Goal: Transaction & Acquisition: Purchase product/service

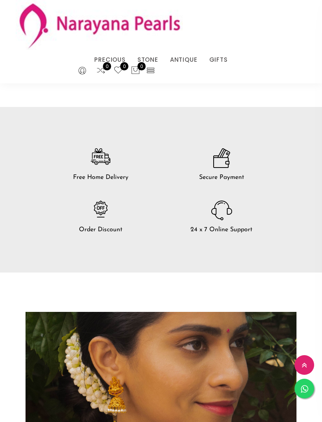
scroll to position [1909, 0]
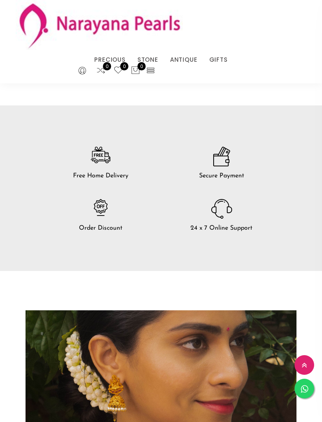
click at [149, 70] on icon at bounding box center [150, 70] width 9 height 9
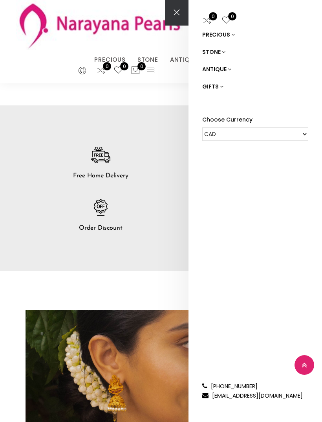
click at [217, 69] on link "ANTIQUE" at bounding box center [255, 69] width 106 height 17
click at [232, 108] on link "NECKLACE" at bounding box center [260, 103] width 96 height 17
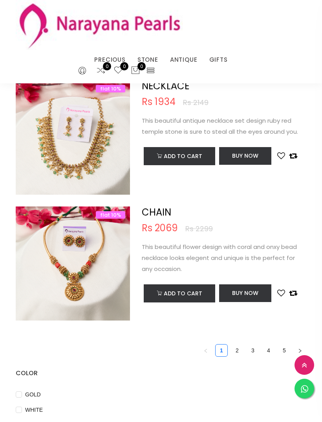
scroll to position [2436, 0]
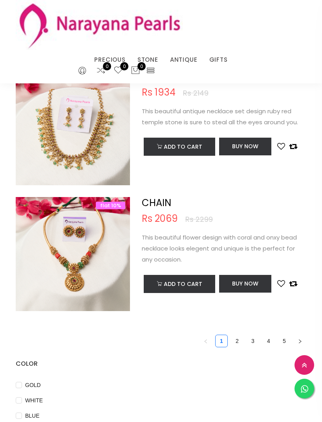
click at [238, 336] on link "2" at bounding box center [237, 341] width 12 height 12
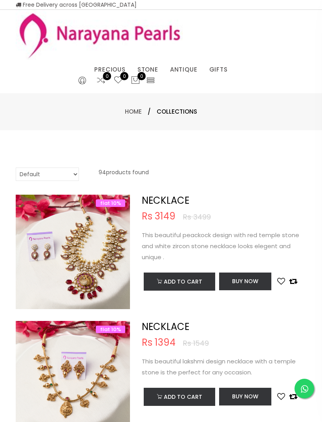
click at [105, 360] on img at bounding box center [73, 386] width 114 height 114
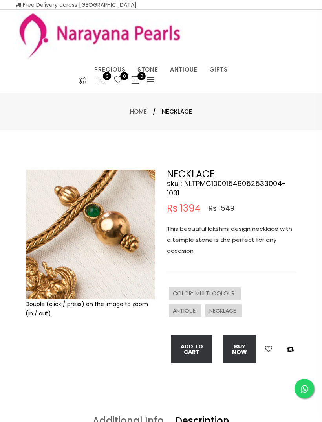
click at [198, 350] on button "Add To Cart" at bounding box center [192, 349] width 42 height 28
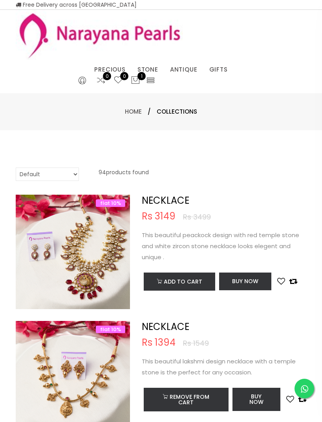
click at [177, 79] on link "EARRINGS / JHUMKAS" at bounding box center [172, 79] width 67 height 0
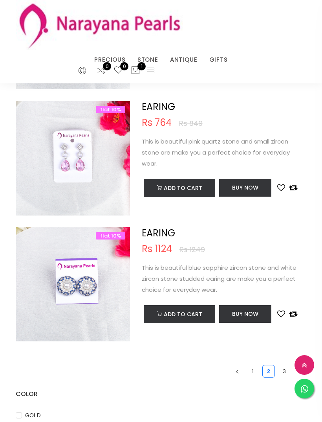
scroll to position [2406, 0]
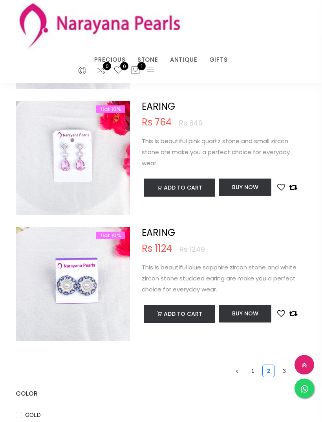
click at [253, 367] on link "1" at bounding box center [253, 371] width 12 height 12
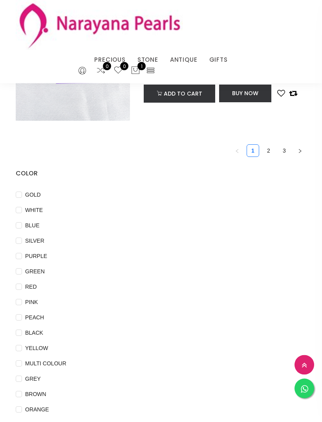
scroll to position [2616, 0]
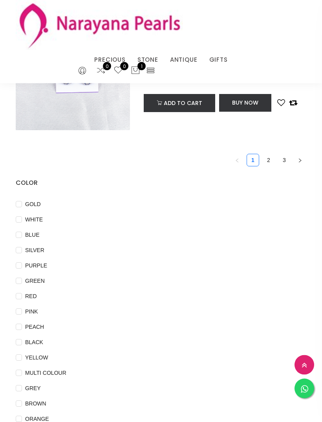
click at [285, 156] on link "3" at bounding box center [285, 160] width 12 height 12
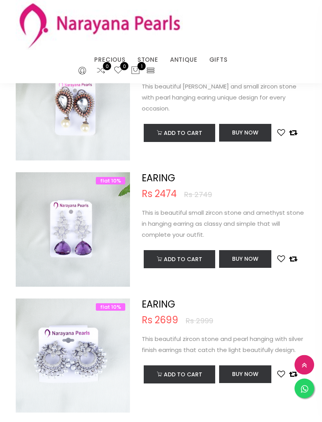
scroll to position [65, 0]
click at [162, 70] on link "NECKLACE" at bounding box center [172, 70] width 67 height 0
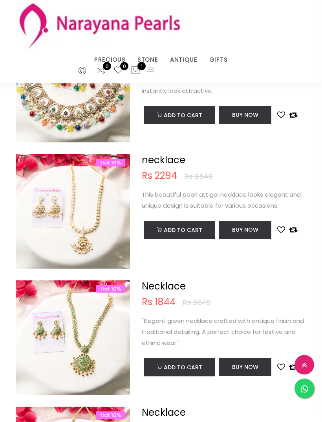
scroll to position [1091, 0]
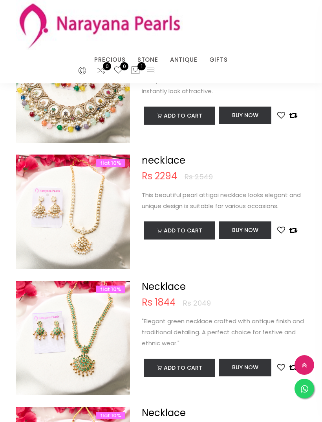
click at [99, 246] on img at bounding box center [73, 219] width 114 height 114
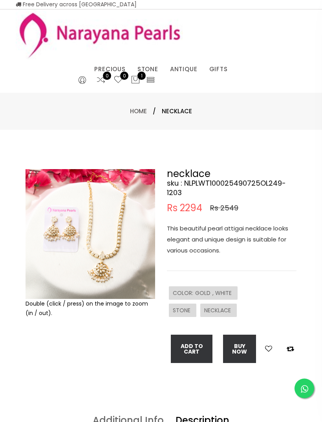
scroll to position [0, 0]
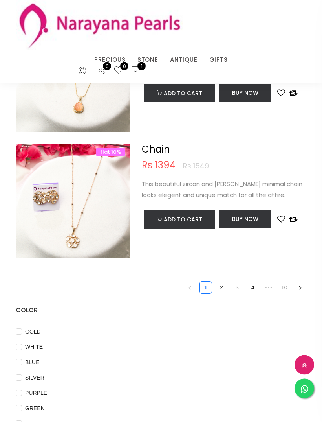
scroll to position [2489, 0]
click at [222, 284] on link "2" at bounding box center [222, 287] width 12 height 12
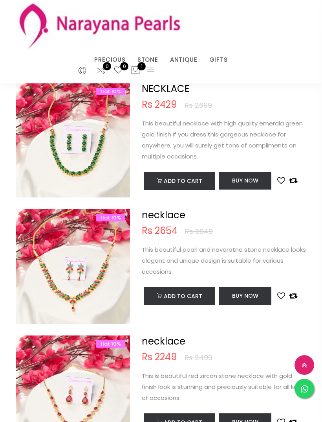
scroll to position [1919, 0]
click at [106, 289] on img at bounding box center [73, 274] width 114 height 114
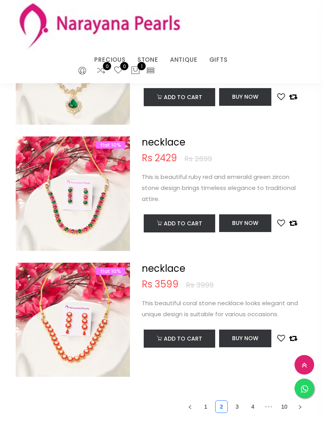
scroll to position [2446, 0]
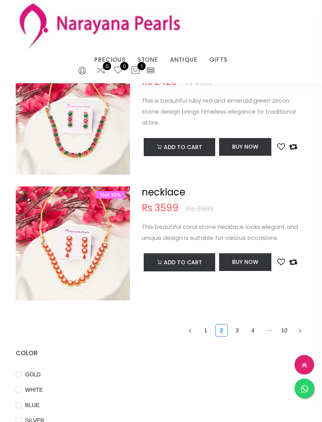
click at [113, 266] on img at bounding box center [73, 252] width 114 height 114
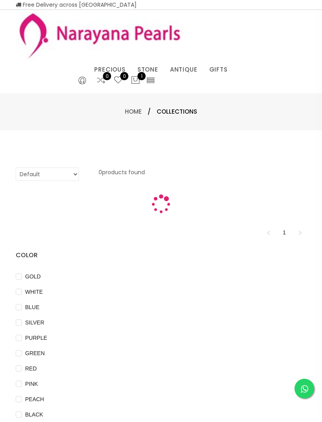
scroll to position [2447, 0]
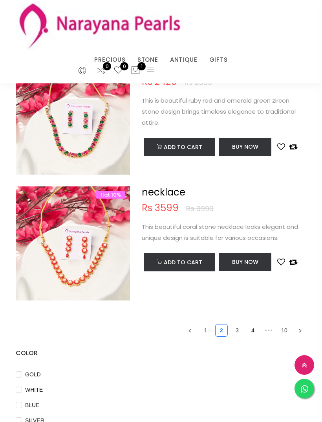
click at [232, 327] on link "3" at bounding box center [237, 330] width 12 height 12
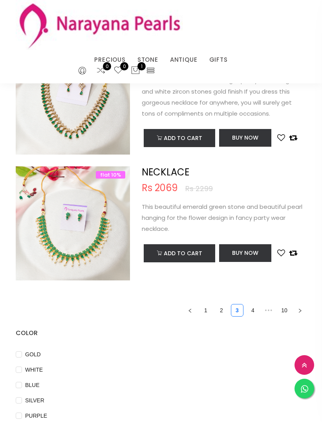
scroll to position [2480, 0]
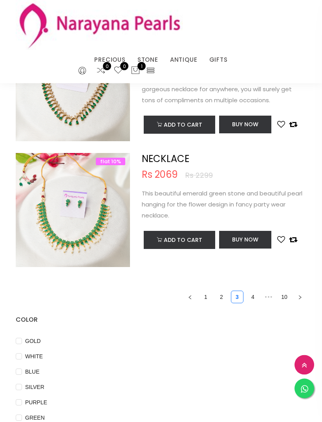
click at [253, 295] on link "4" at bounding box center [253, 297] width 12 height 12
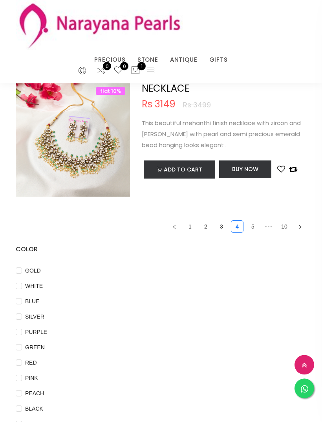
scroll to position [2550, 0]
click at [252, 223] on link "5" at bounding box center [253, 226] width 12 height 12
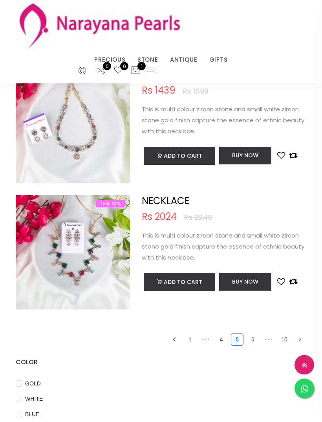
scroll to position [2448, 0]
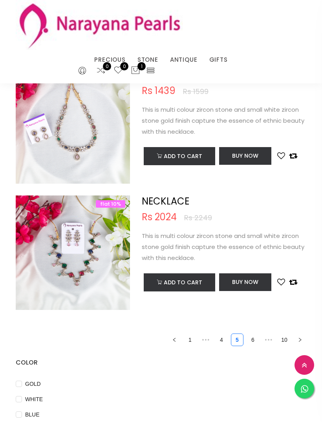
click at [251, 338] on link "6" at bounding box center [253, 340] width 12 height 12
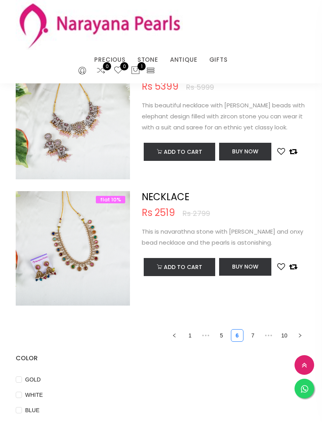
scroll to position [2449, 0]
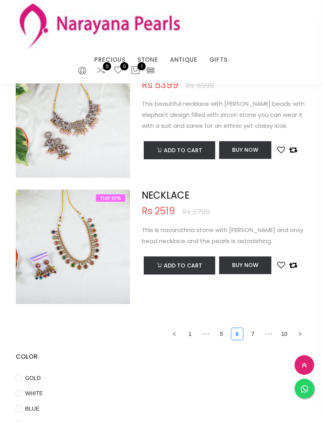
click at [252, 328] on link "7" at bounding box center [253, 334] width 12 height 12
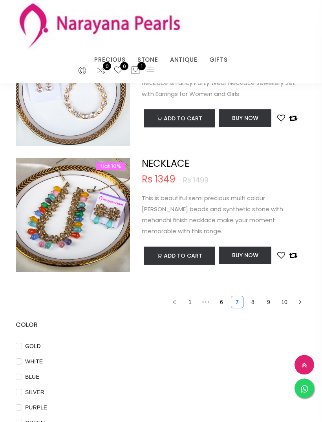
scroll to position [2483, 0]
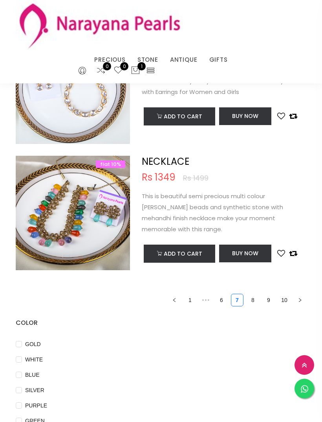
click at [253, 294] on link "8" at bounding box center [253, 300] width 12 height 12
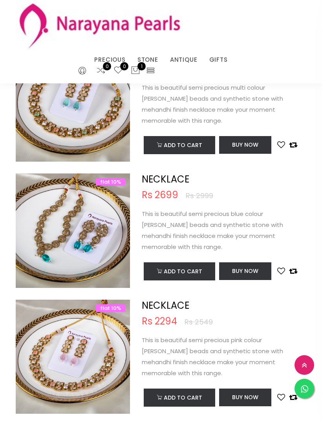
scroll to position [148, 0]
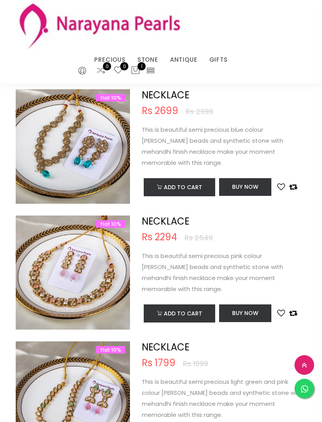
click at [135, 72] on icon at bounding box center [135, 70] width 9 height 9
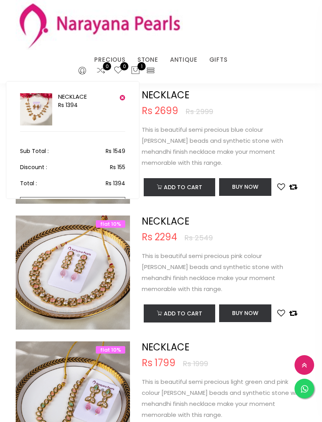
click at [71, 96] on link "NECKLACE" at bounding box center [72, 96] width 29 height 8
